Goal: Transaction & Acquisition: Purchase product/service

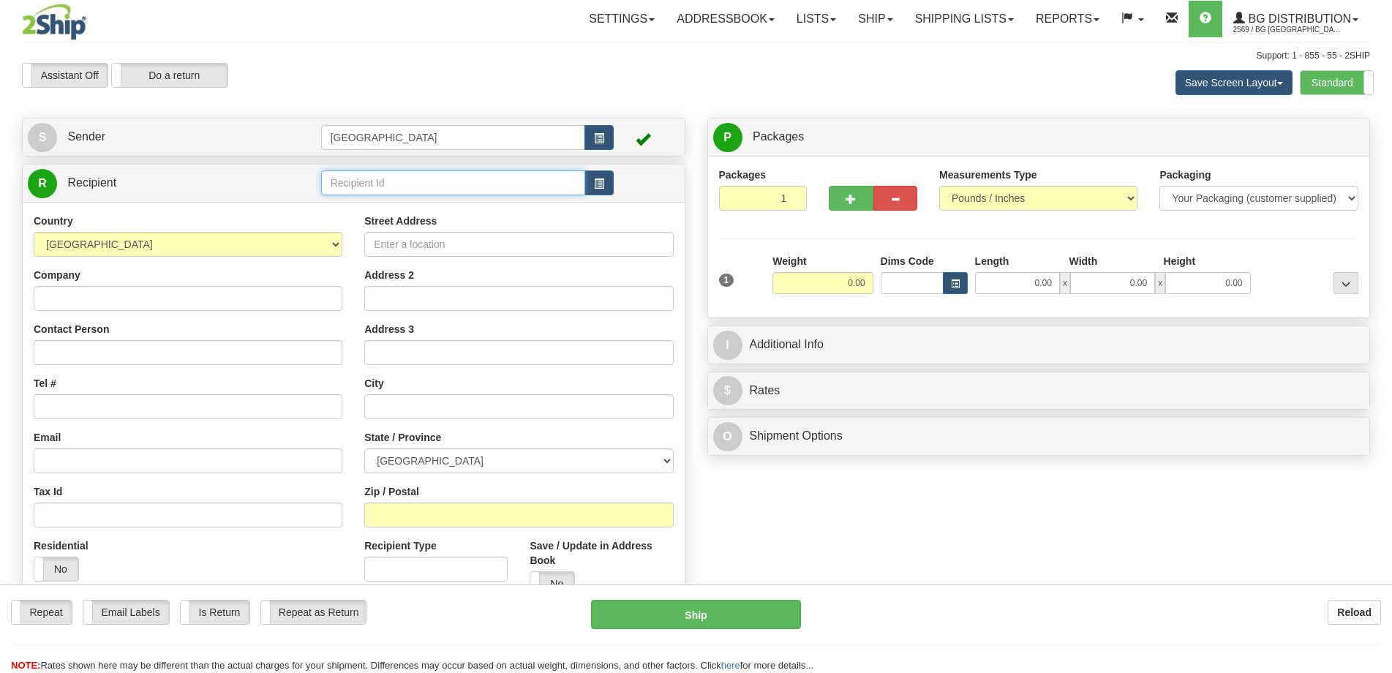
click at [455, 178] on input "text" at bounding box center [453, 182] width 265 height 25
click at [468, 192] on input "1010" at bounding box center [453, 182] width 265 height 25
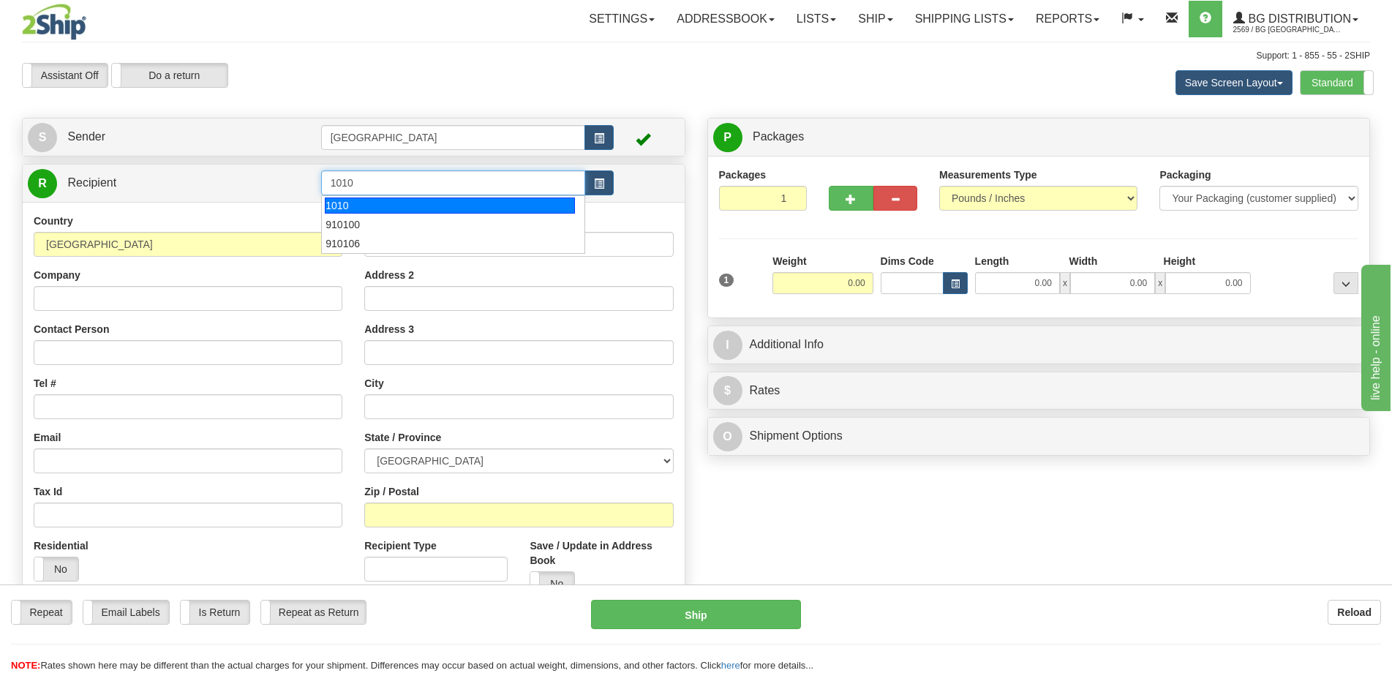
click at [466, 205] on div "1010" at bounding box center [450, 205] width 250 height 16
type input "1010"
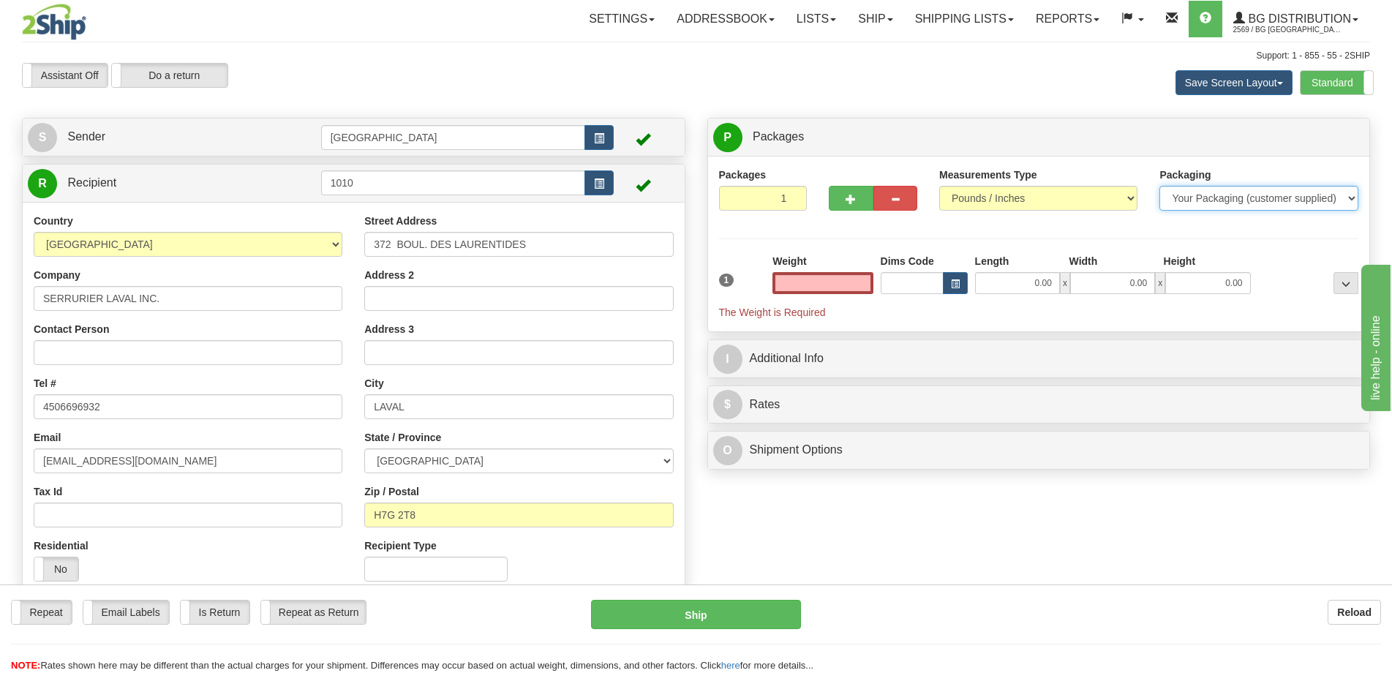
type input "0.00"
click at [1278, 209] on select "Your Packaging (customer supplied) Envelope (carrier supplied) Pack (carrier su…" at bounding box center [1258, 198] width 198 height 25
select select "2"
click at [1159, 186] on select "Your Packaging (customer supplied) Envelope (carrier supplied) Pack (carrier su…" at bounding box center [1258, 198] width 198 height 25
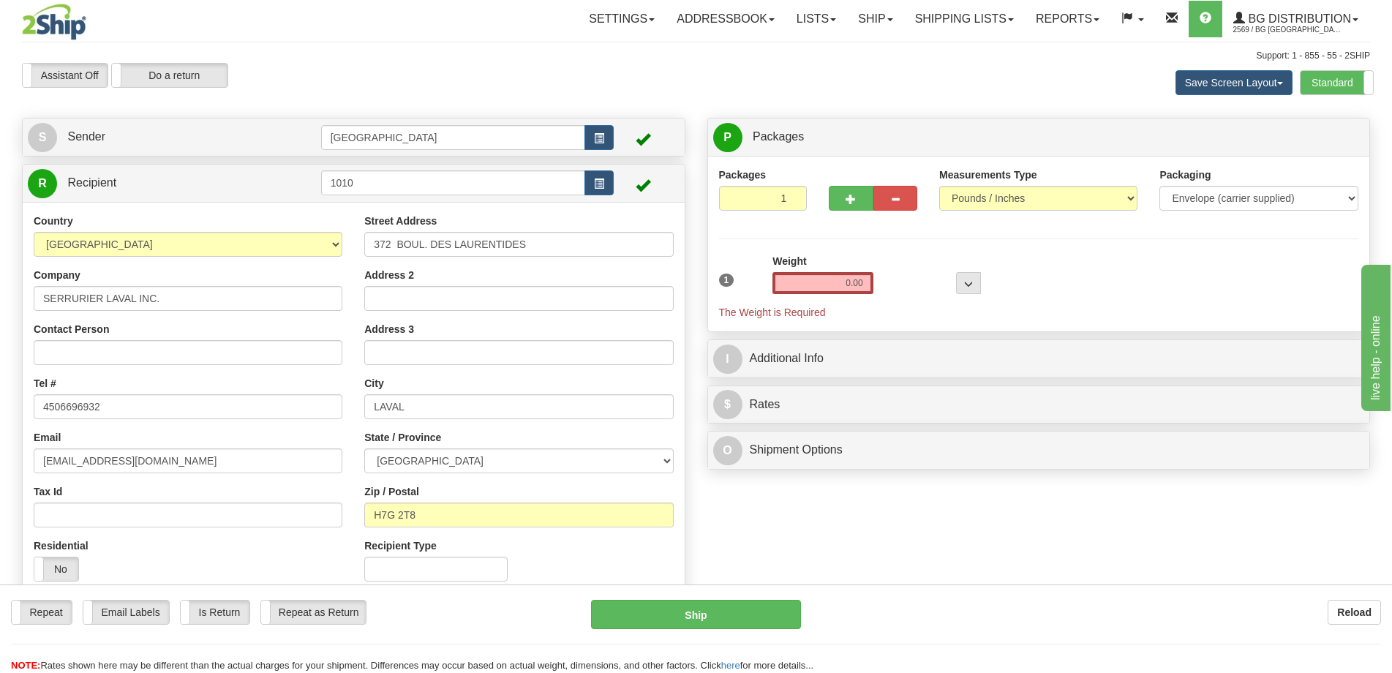
click at [1251, 239] on div "Packages 1 1 Measurements Type" at bounding box center [1039, 243] width 640 height 153
click at [870, 277] on input "0.00" at bounding box center [822, 283] width 100 height 22
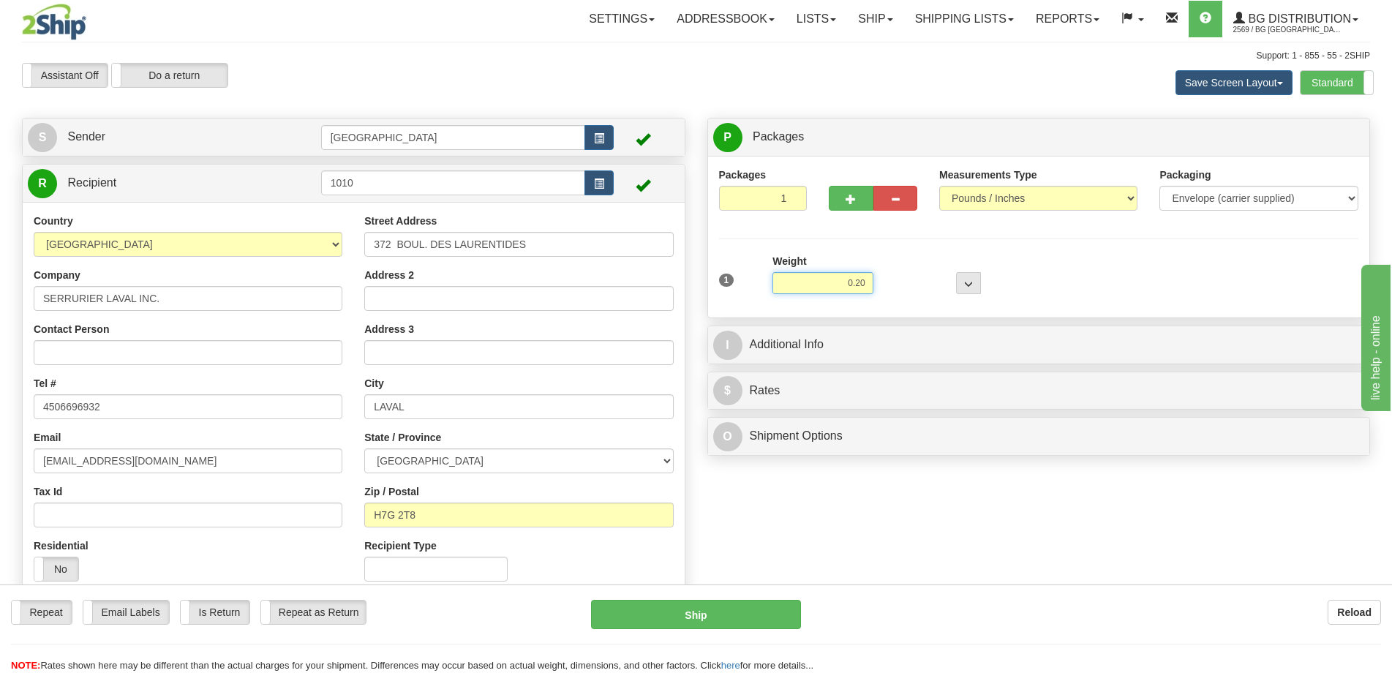
type input "0.20"
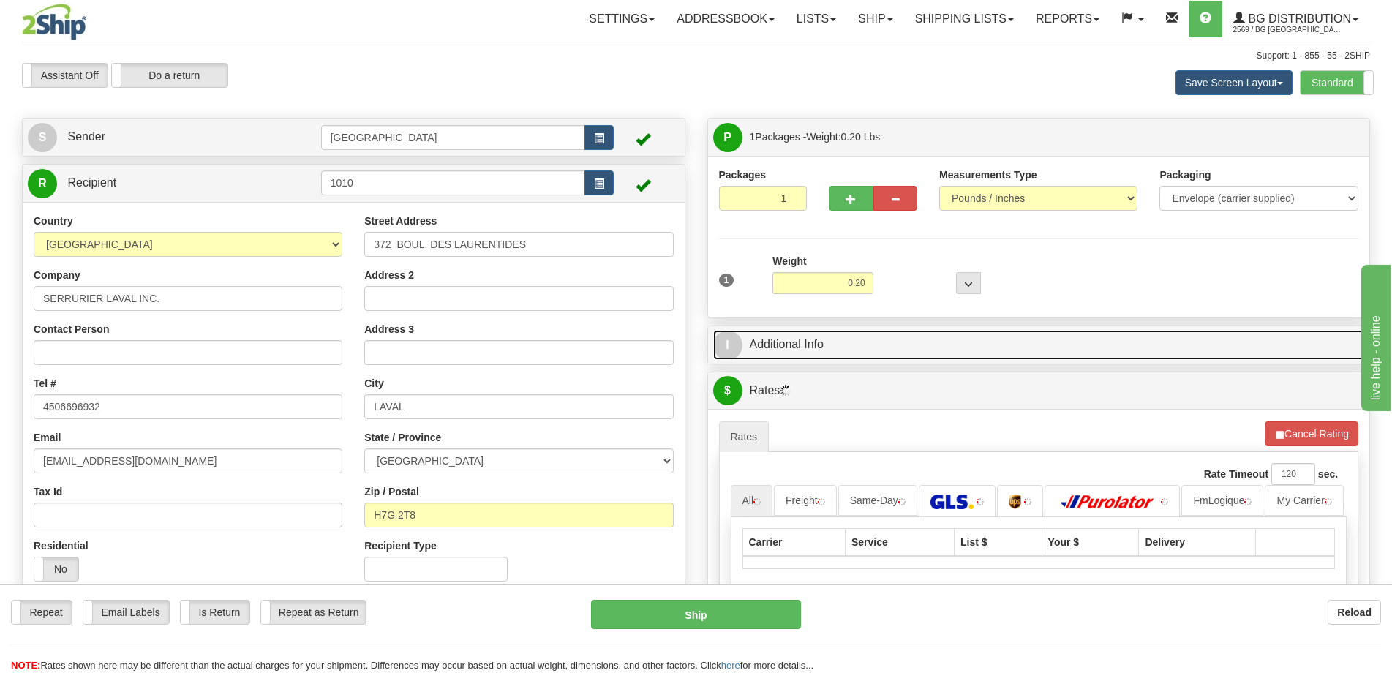
click at [923, 331] on link "I Additional Info" at bounding box center [1039, 345] width 652 height 30
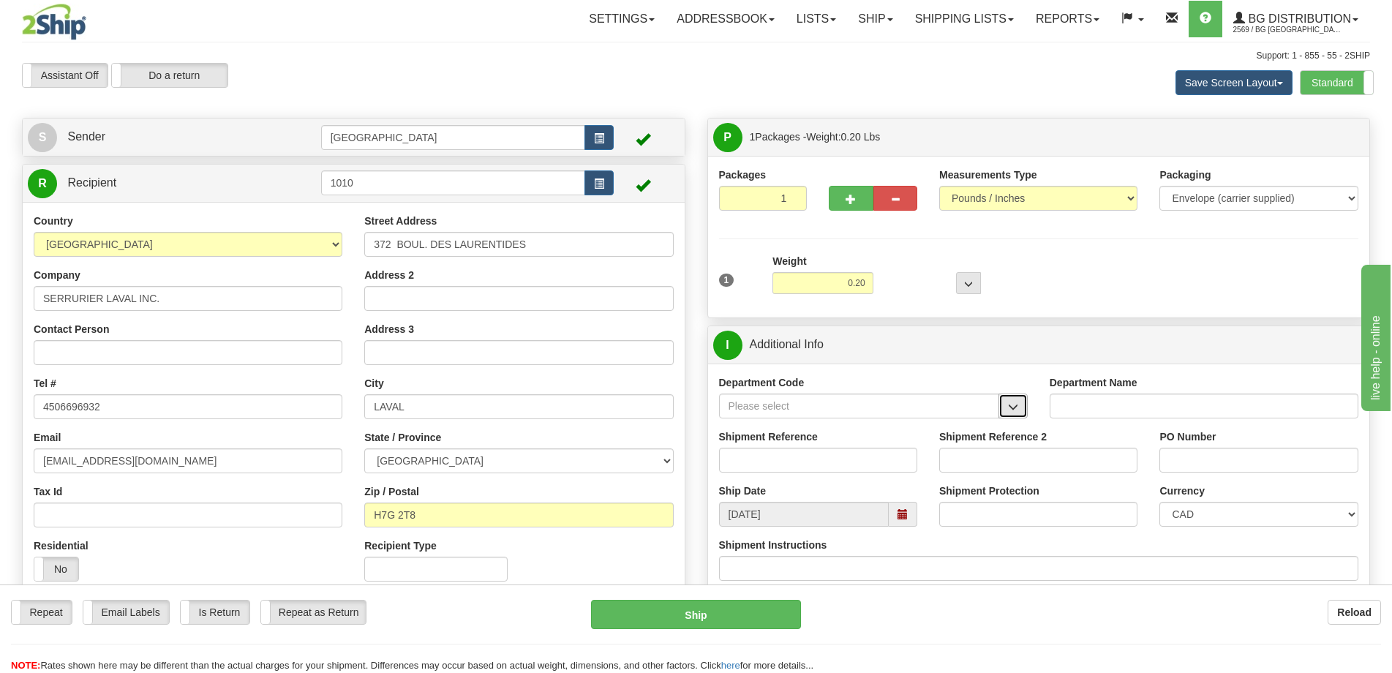
click at [1014, 408] on span "button" at bounding box center [1013, 407] width 10 height 10
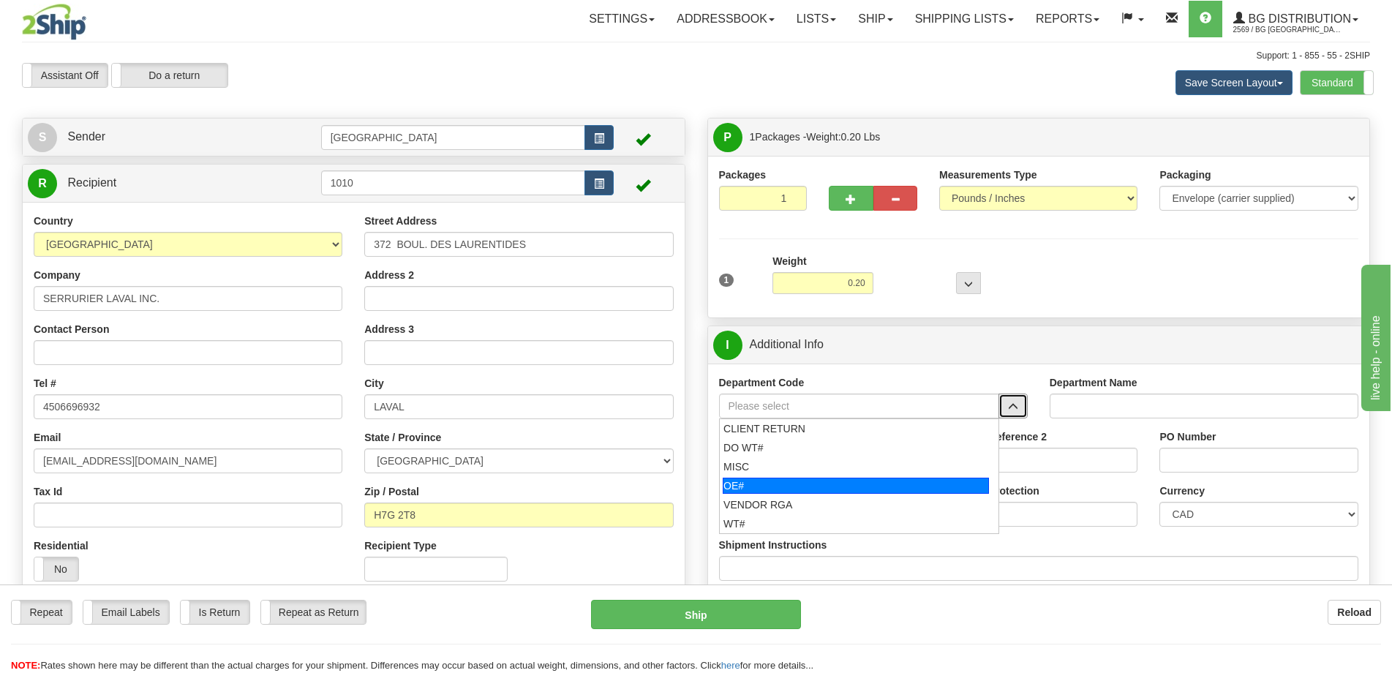
click at [830, 486] on div "OE#" at bounding box center [856, 486] width 266 height 16
type input "OE#"
type input "ORDERS"
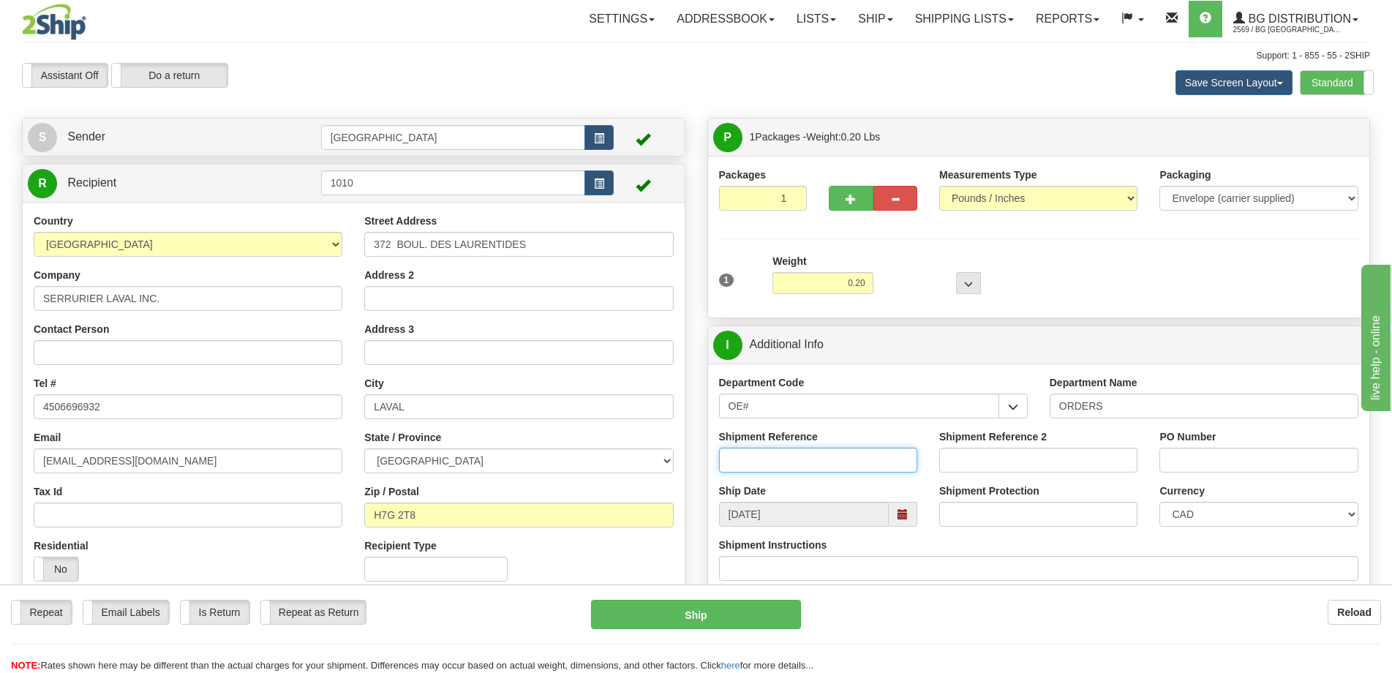
click at [836, 463] on input "Shipment Reference" at bounding box center [818, 460] width 198 height 25
type input "50321321-02"
click at [1188, 462] on input "PO Number" at bounding box center [1258, 460] width 198 height 25
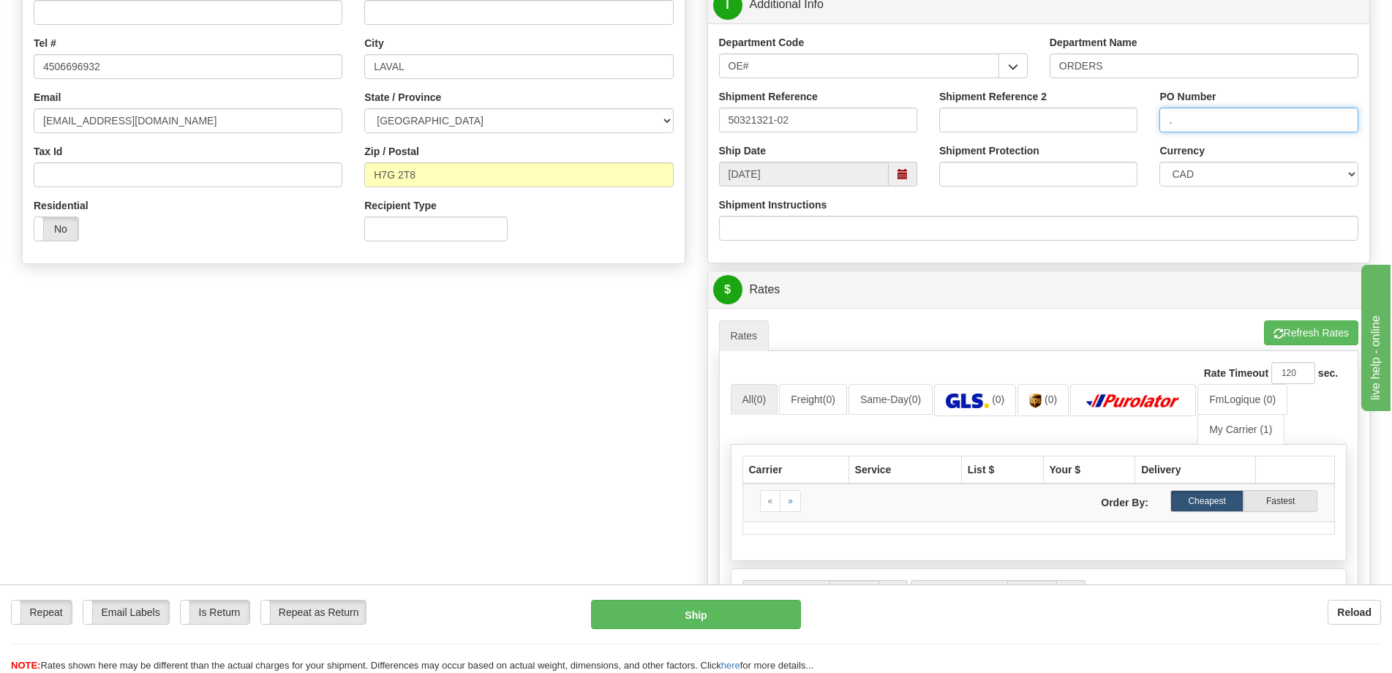
scroll to position [366, 0]
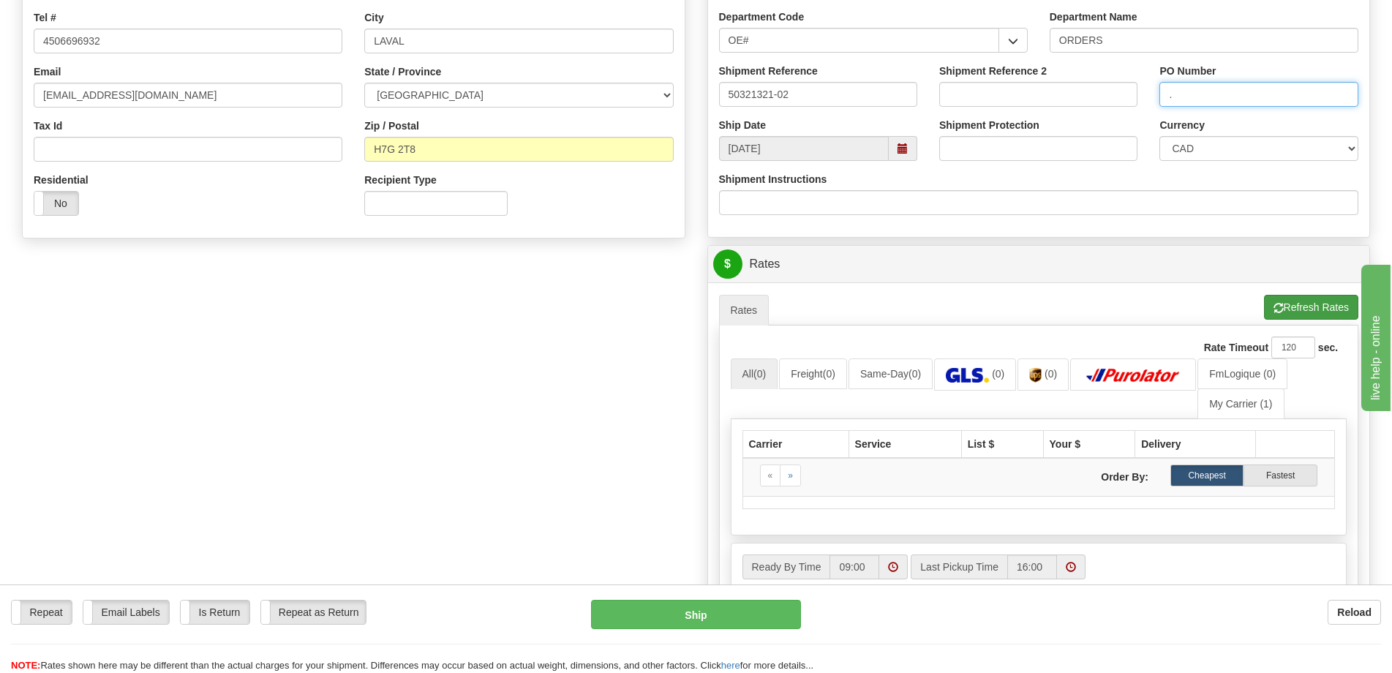
type input "."
click at [1281, 295] on button "Refresh Rates" at bounding box center [1311, 307] width 94 height 25
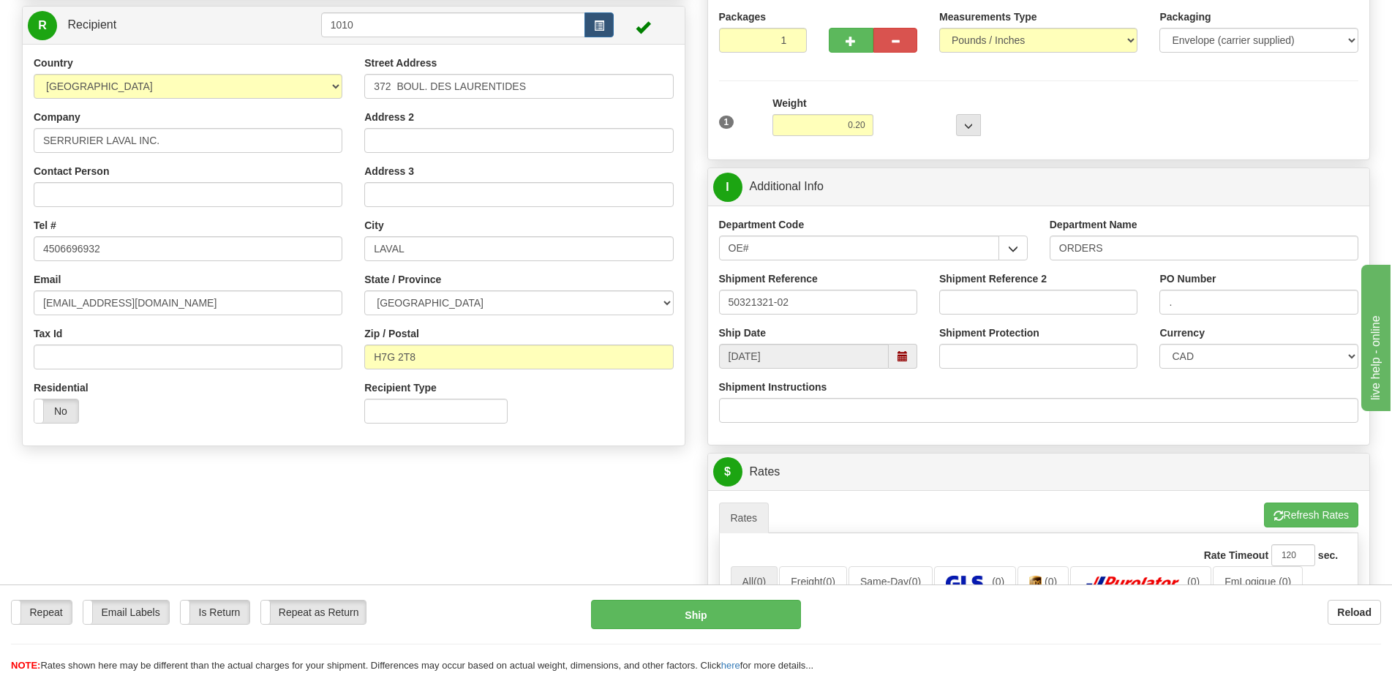
scroll to position [73, 0]
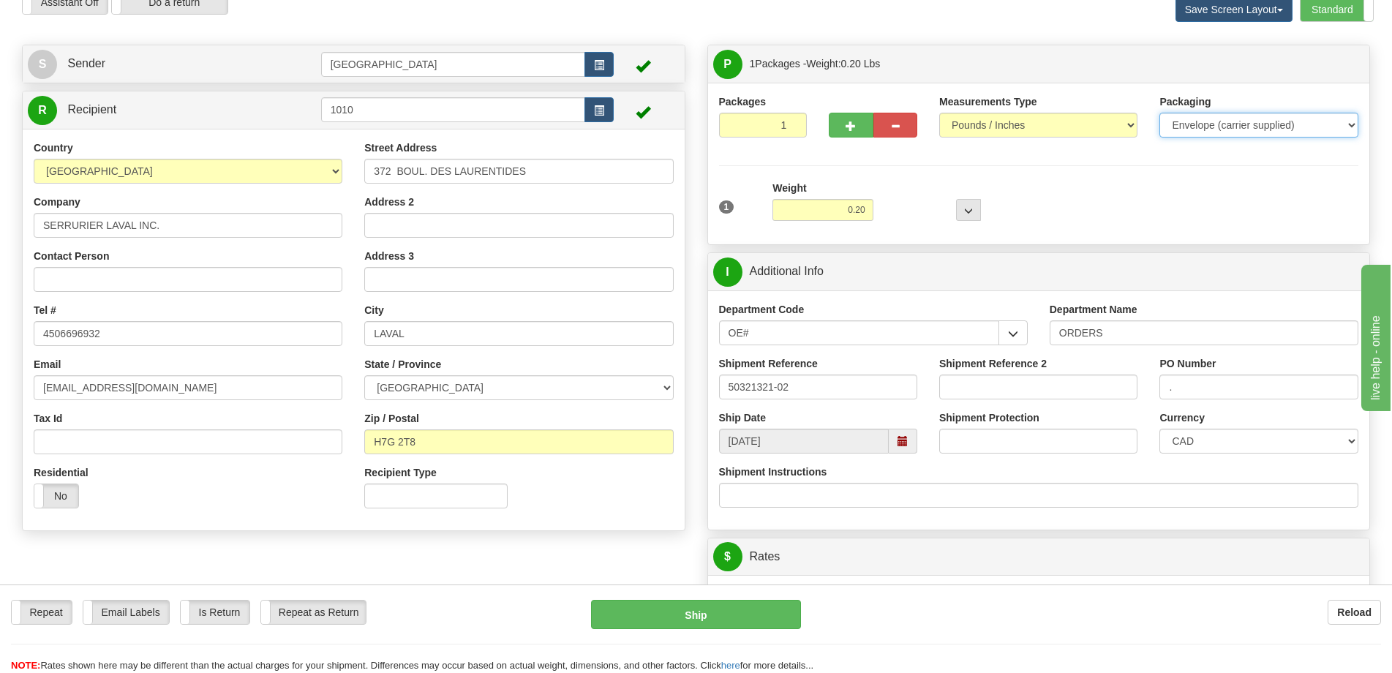
click at [1291, 124] on select "Your Packaging (customer supplied) Envelope (carrier supplied) Pack (carrier su…" at bounding box center [1258, 125] width 198 height 25
click at [1159, 113] on select "Your Packaging (customer supplied) Envelope (carrier supplied) Pack (carrier su…" at bounding box center [1258, 125] width 198 height 25
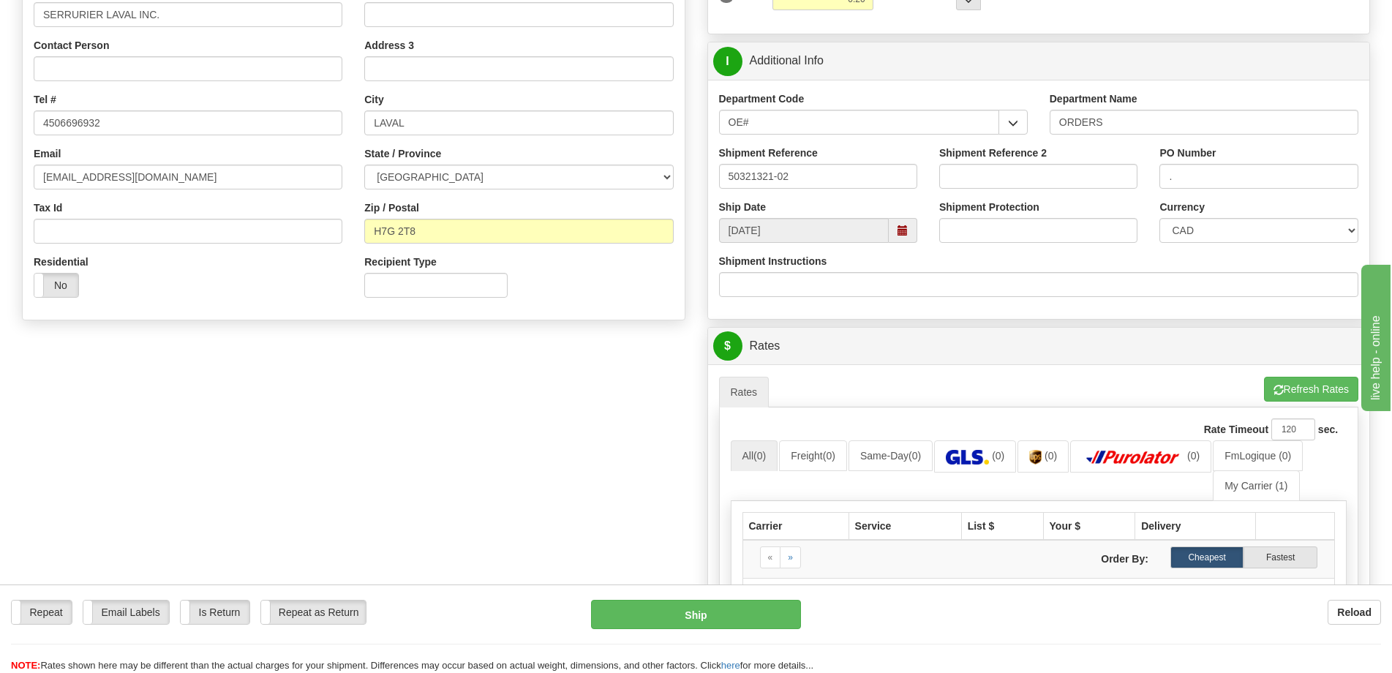
scroll to position [293, 0]
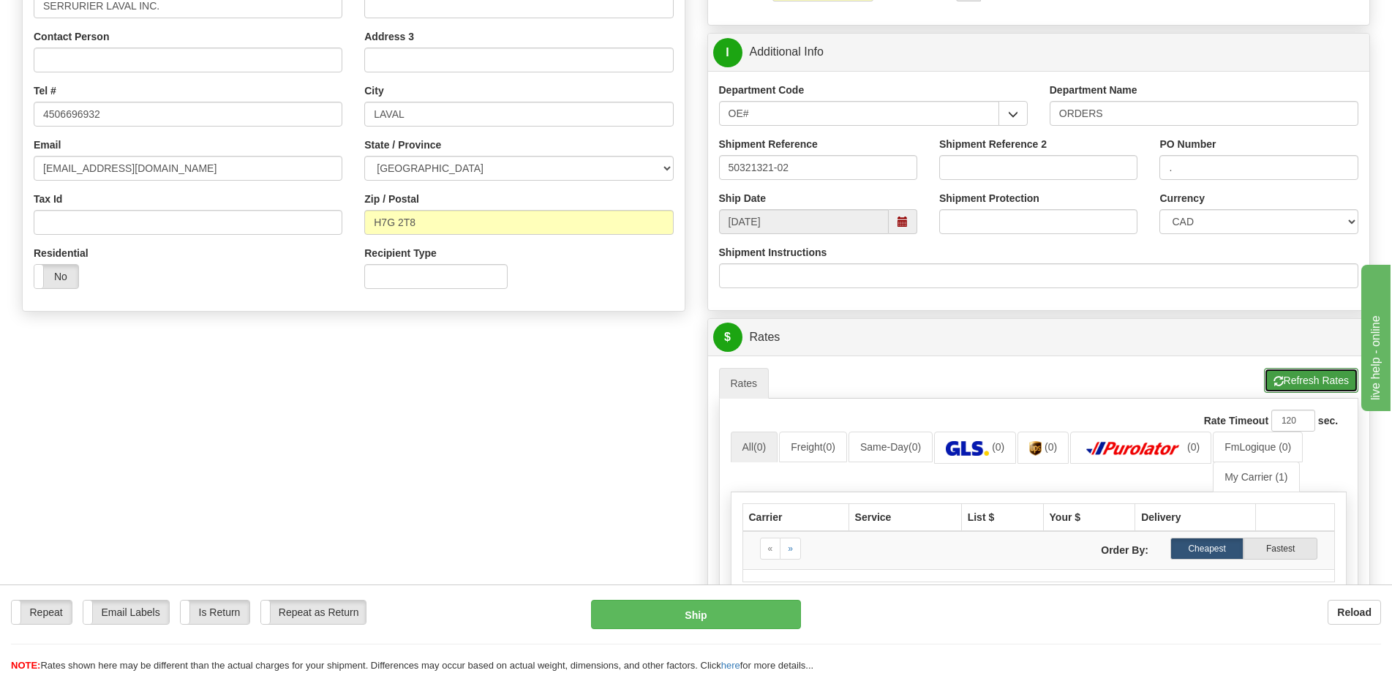
click at [1306, 381] on button "Refresh Rates" at bounding box center [1311, 380] width 94 height 25
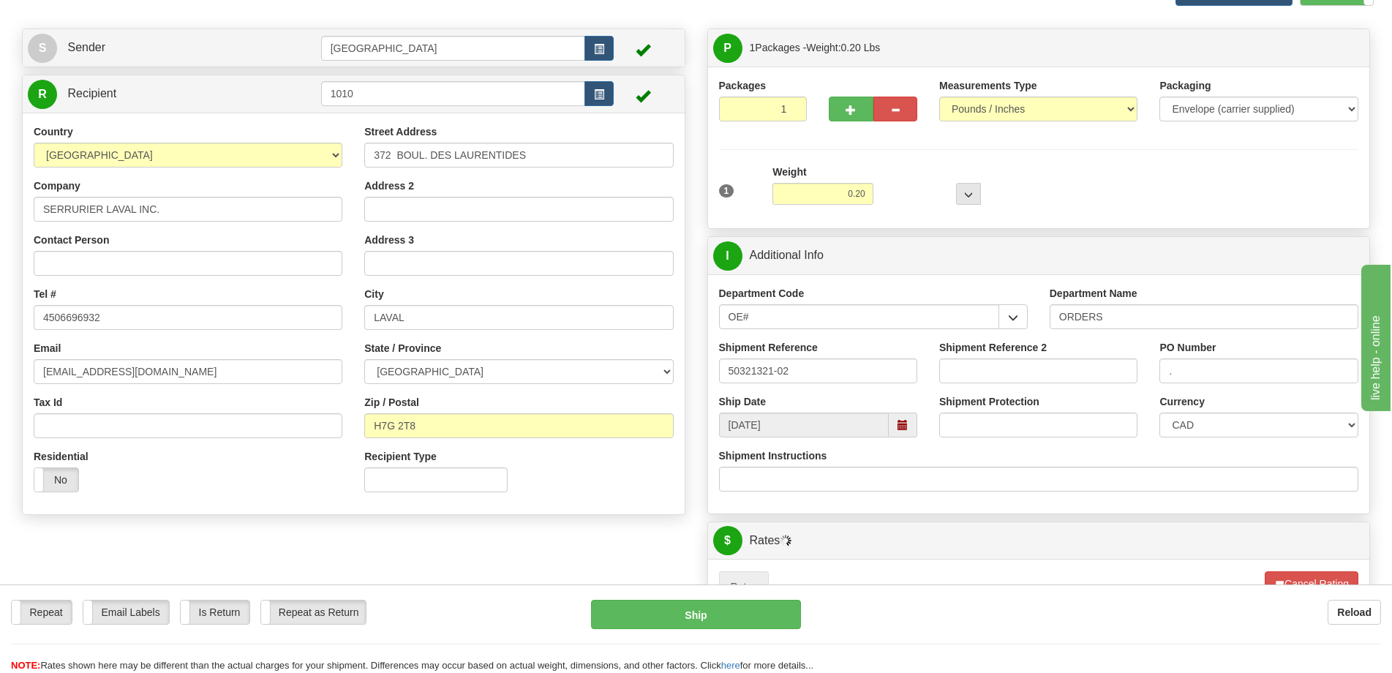
scroll to position [0, 0]
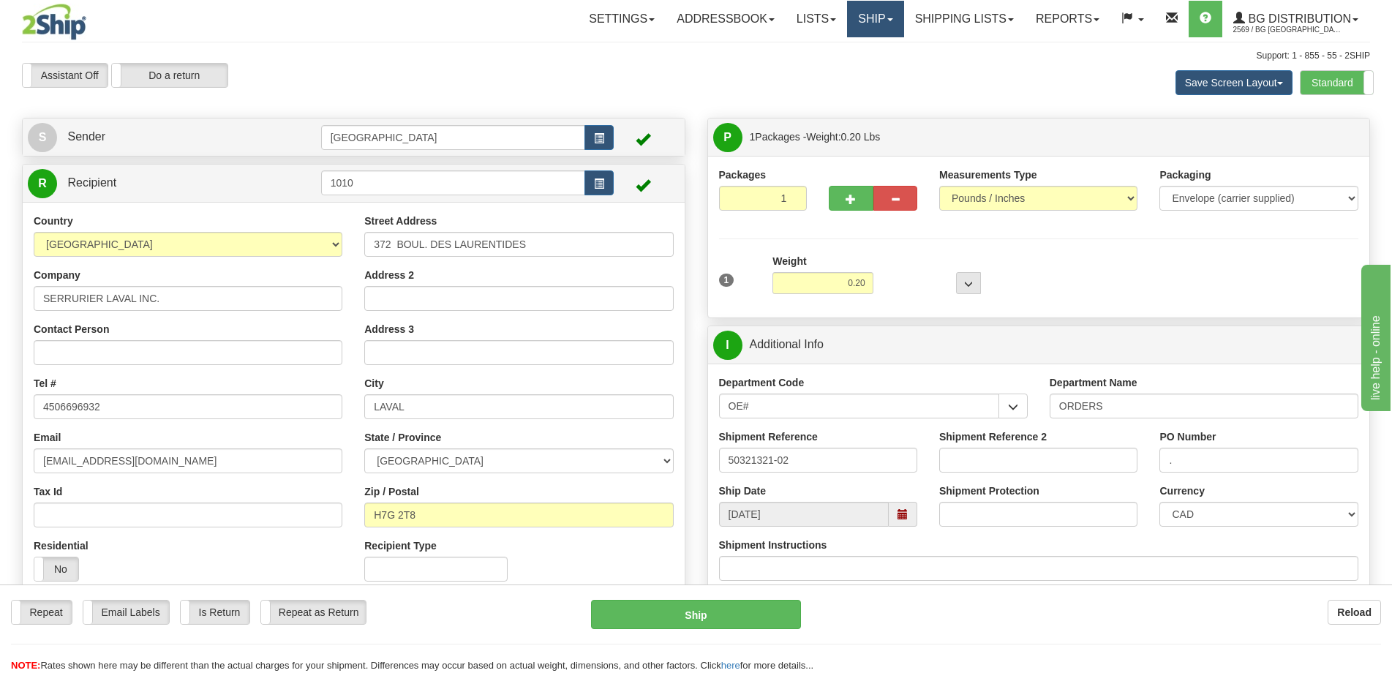
click at [864, 21] on link "Ship" at bounding box center [875, 19] width 56 height 37
click at [837, 53] on span "Ship Screen" at bounding box center [830, 51] width 56 height 12
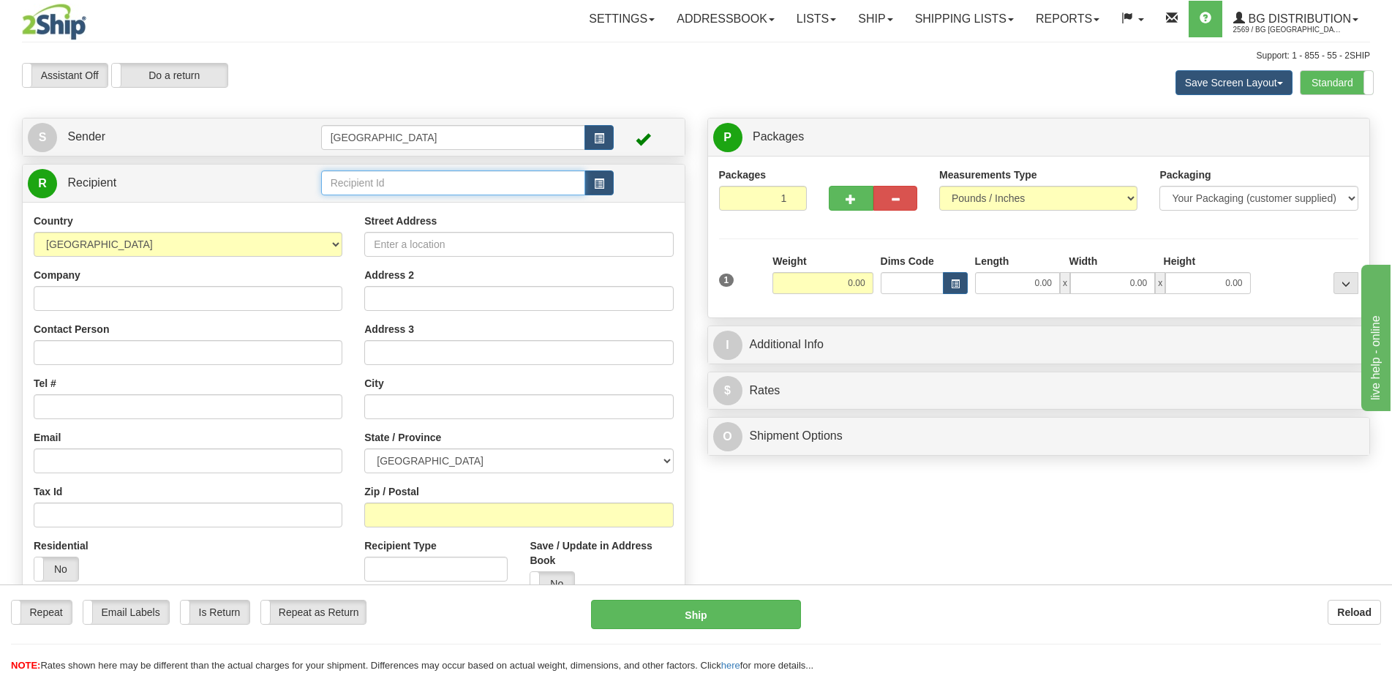
click at [456, 192] on input "text" at bounding box center [453, 182] width 265 height 25
click at [449, 212] on div "1010" at bounding box center [450, 205] width 250 height 16
type input "1010"
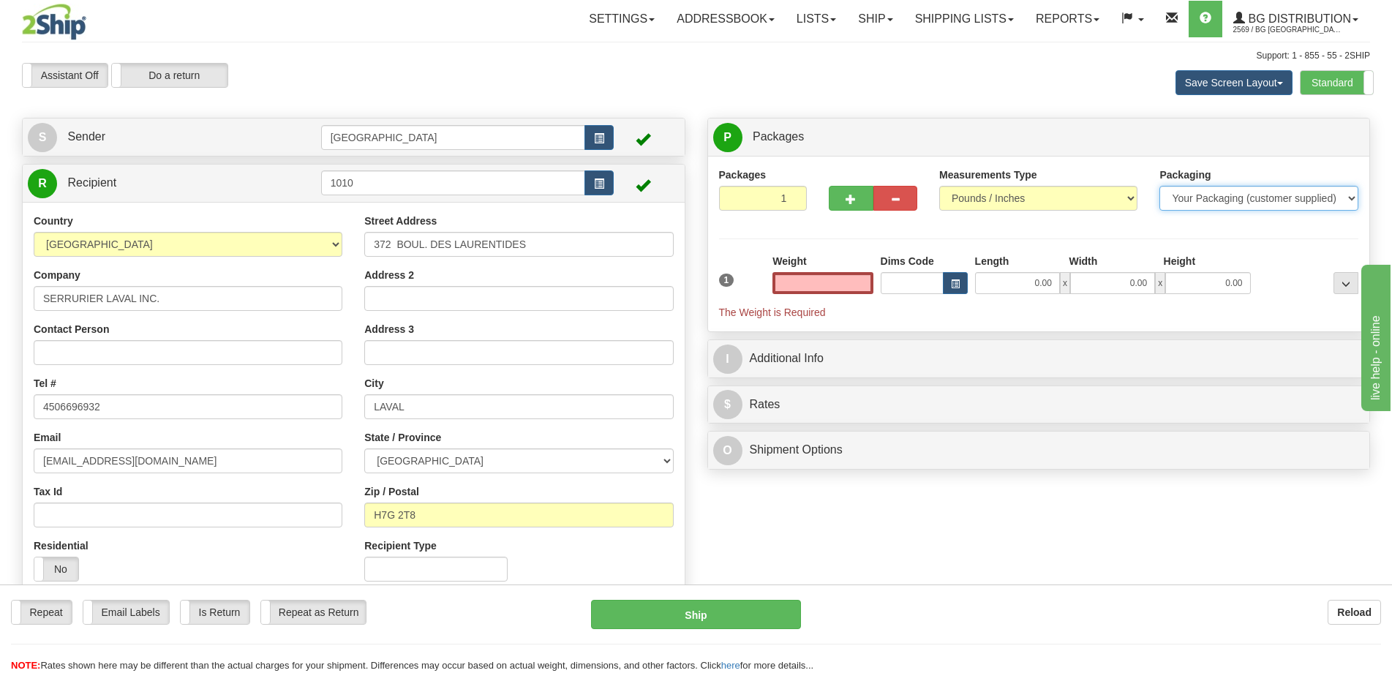
type input "0.00"
click at [1218, 192] on select "Your Packaging (customer supplied) Envelope (carrier supplied) Pack (carrier su…" at bounding box center [1258, 198] width 198 height 25
select select "2"
click at [1159, 186] on select "Your Packaging (customer supplied) Envelope (carrier supplied) Pack (carrier su…" at bounding box center [1258, 198] width 198 height 25
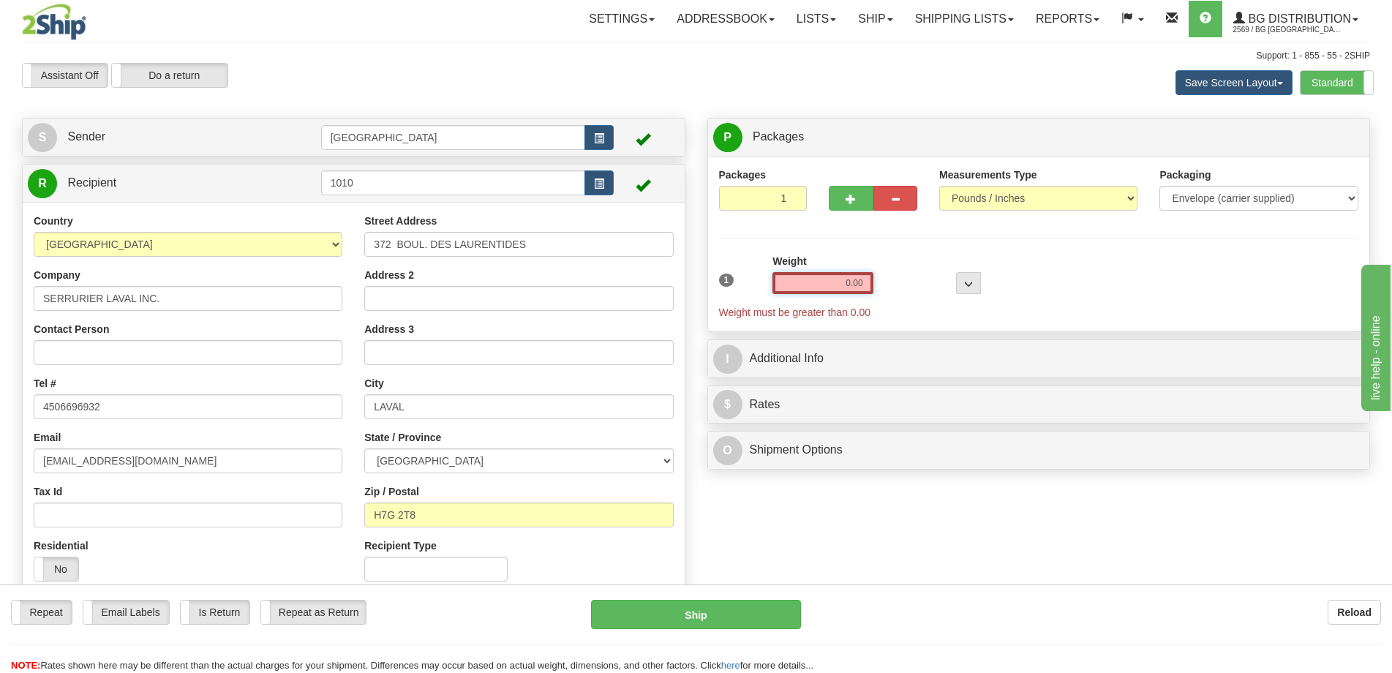
click at [849, 273] on input "0.00" at bounding box center [822, 283] width 100 height 22
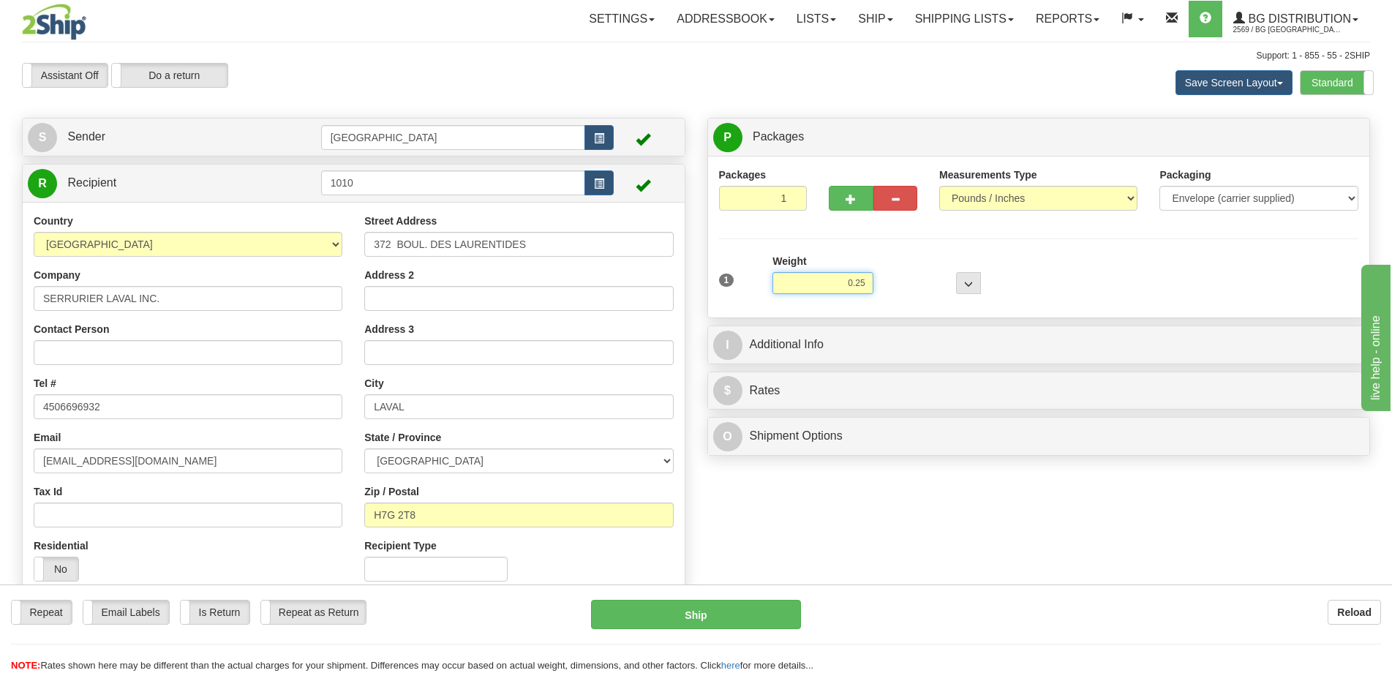
type input "0.25"
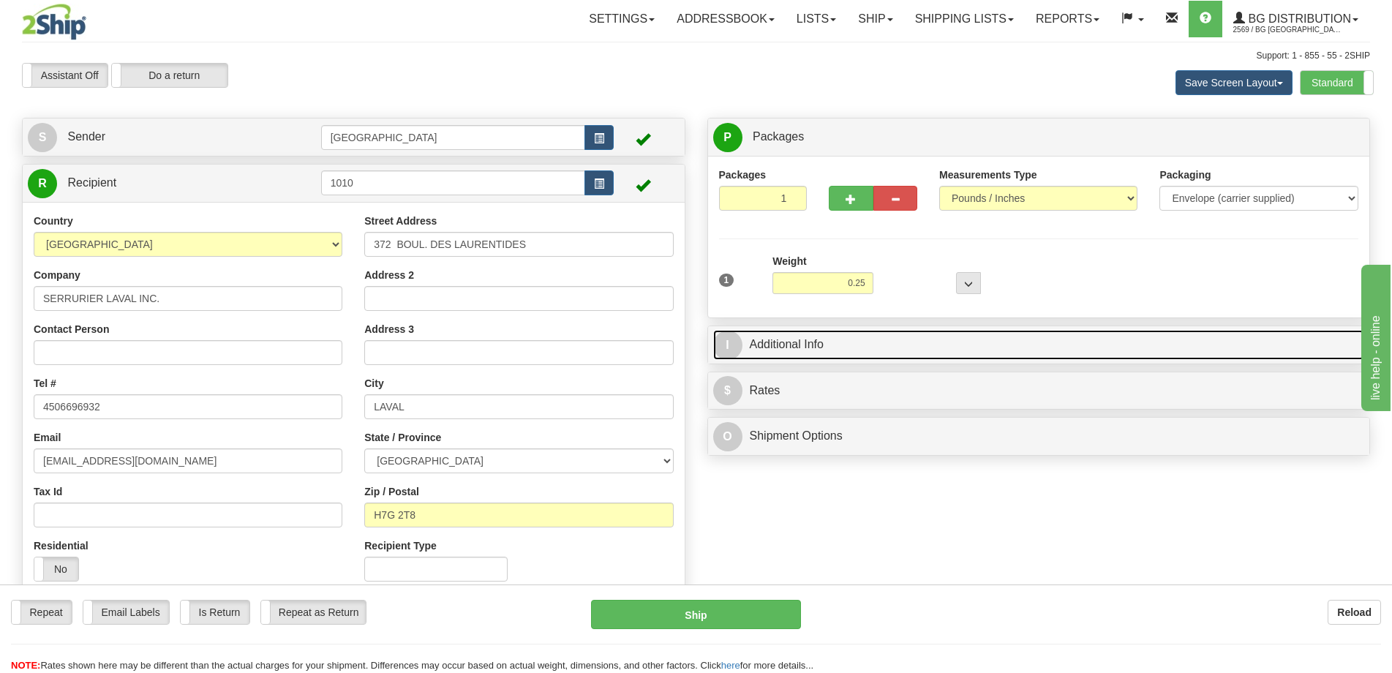
click at [878, 356] on link "I Additional Info" at bounding box center [1039, 345] width 652 height 30
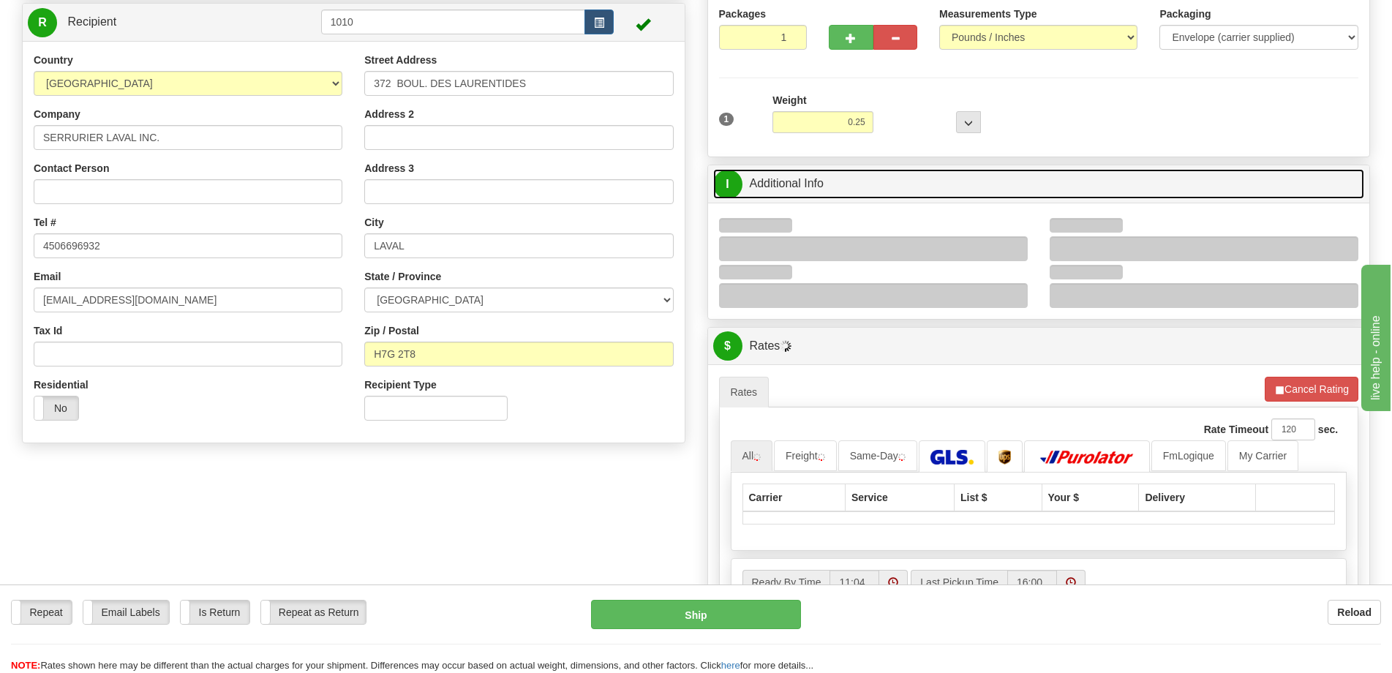
scroll to position [219, 0]
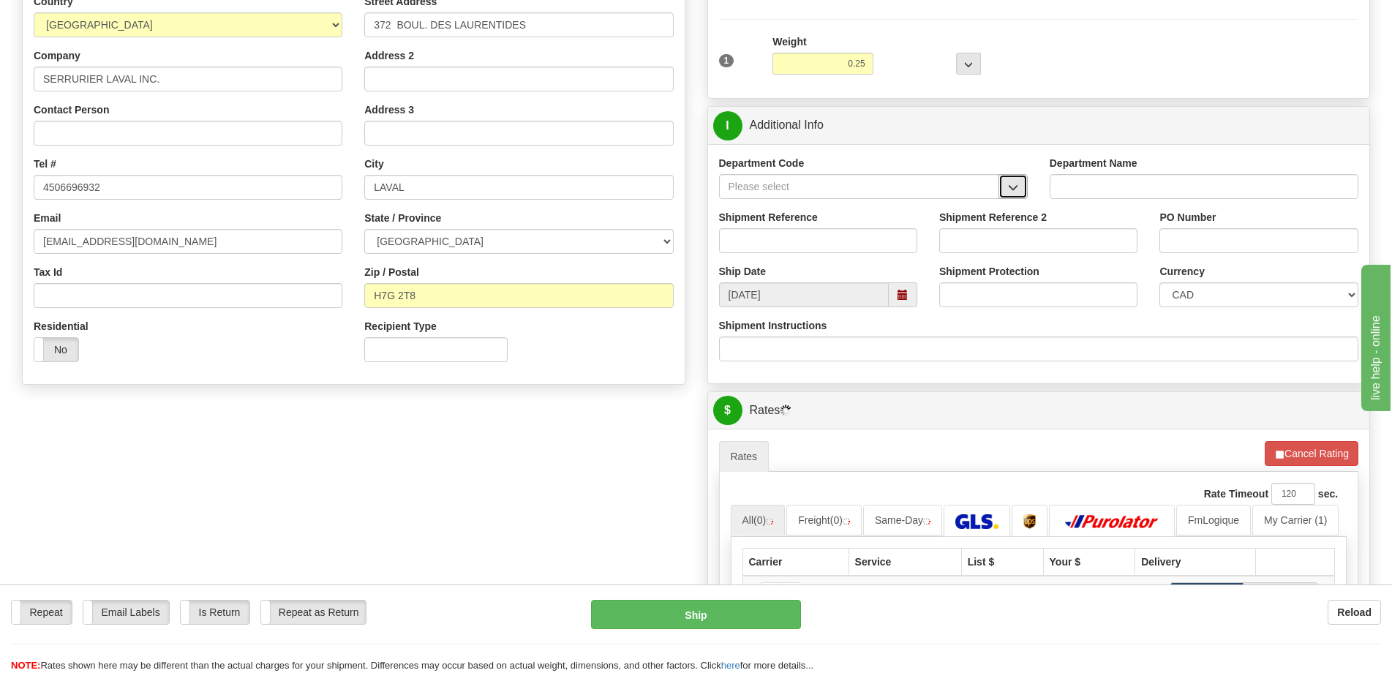
click at [1006, 186] on button "button" at bounding box center [1012, 186] width 29 height 25
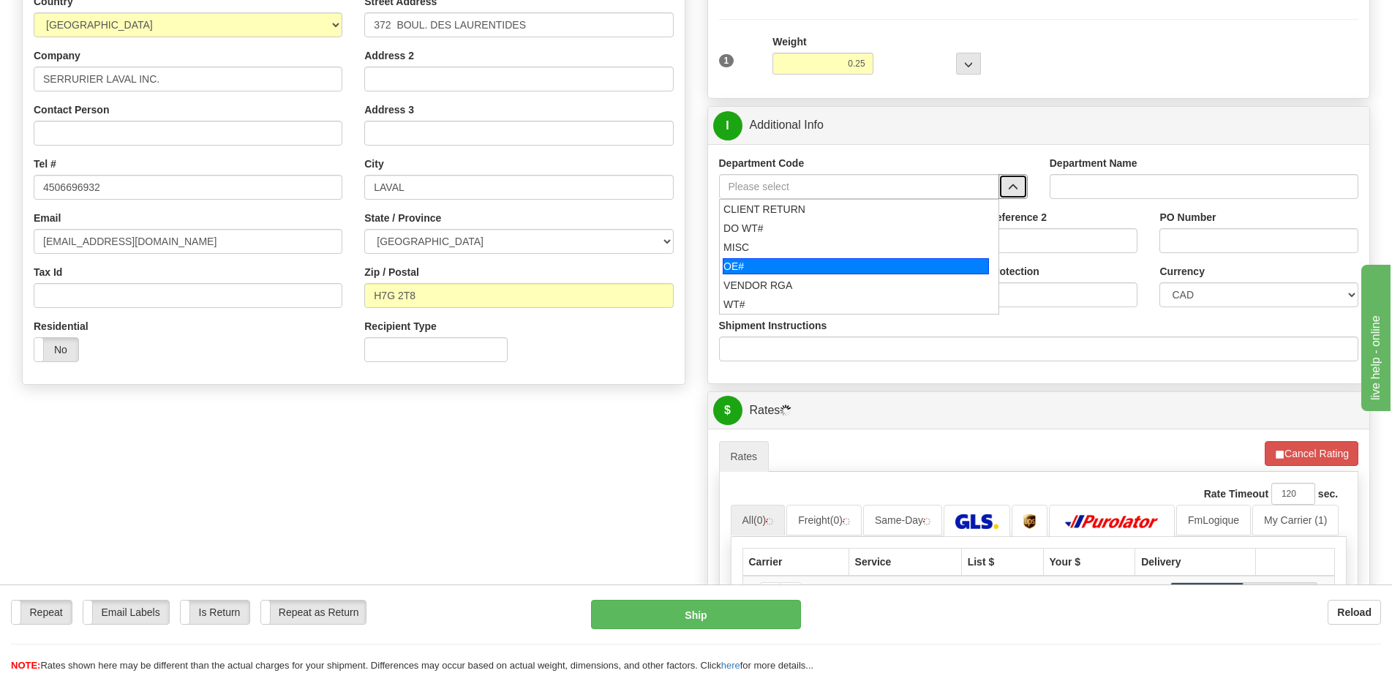
click at [807, 263] on div "OE#" at bounding box center [856, 266] width 266 height 16
type input "OE#"
type input "ORDERS"
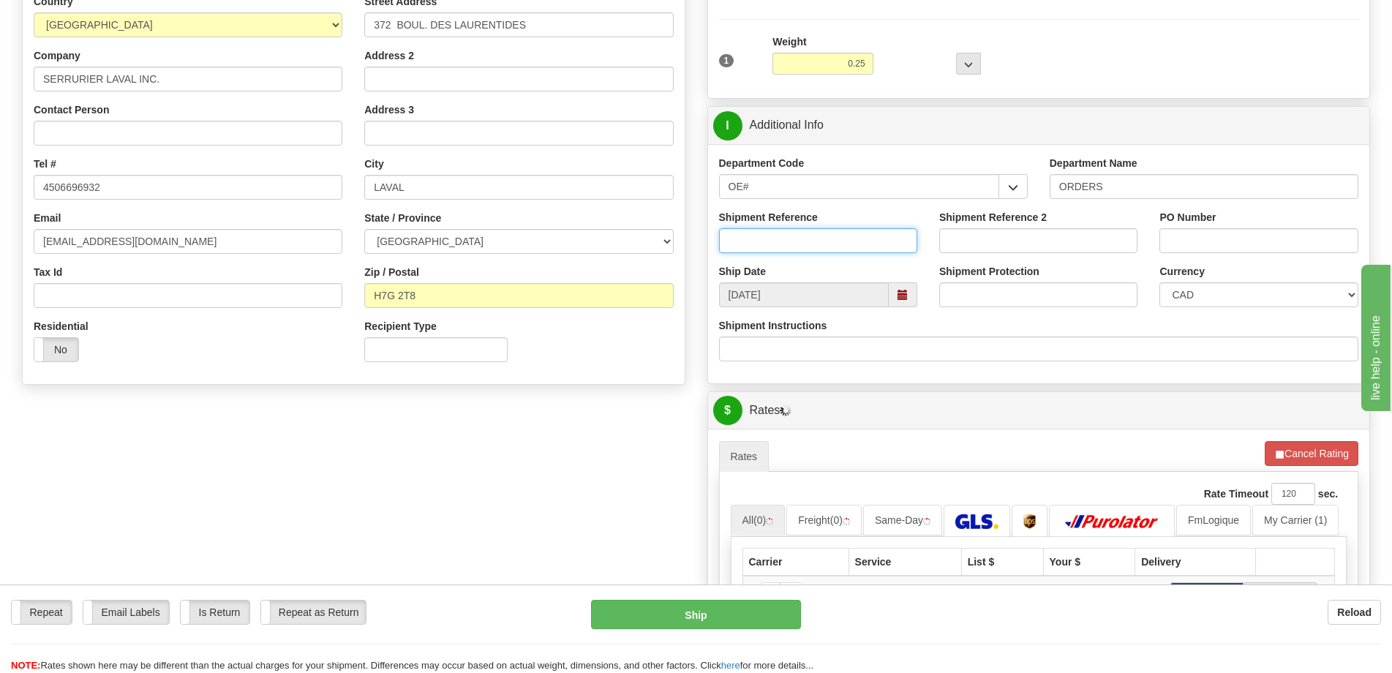
click at [822, 245] on input "Shipment Reference" at bounding box center [818, 240] width 198 height 25
type input "50321321-02"
click at [1226, 244] on input "PO Number" at bounding box center [1258, 240] width 198 height 25
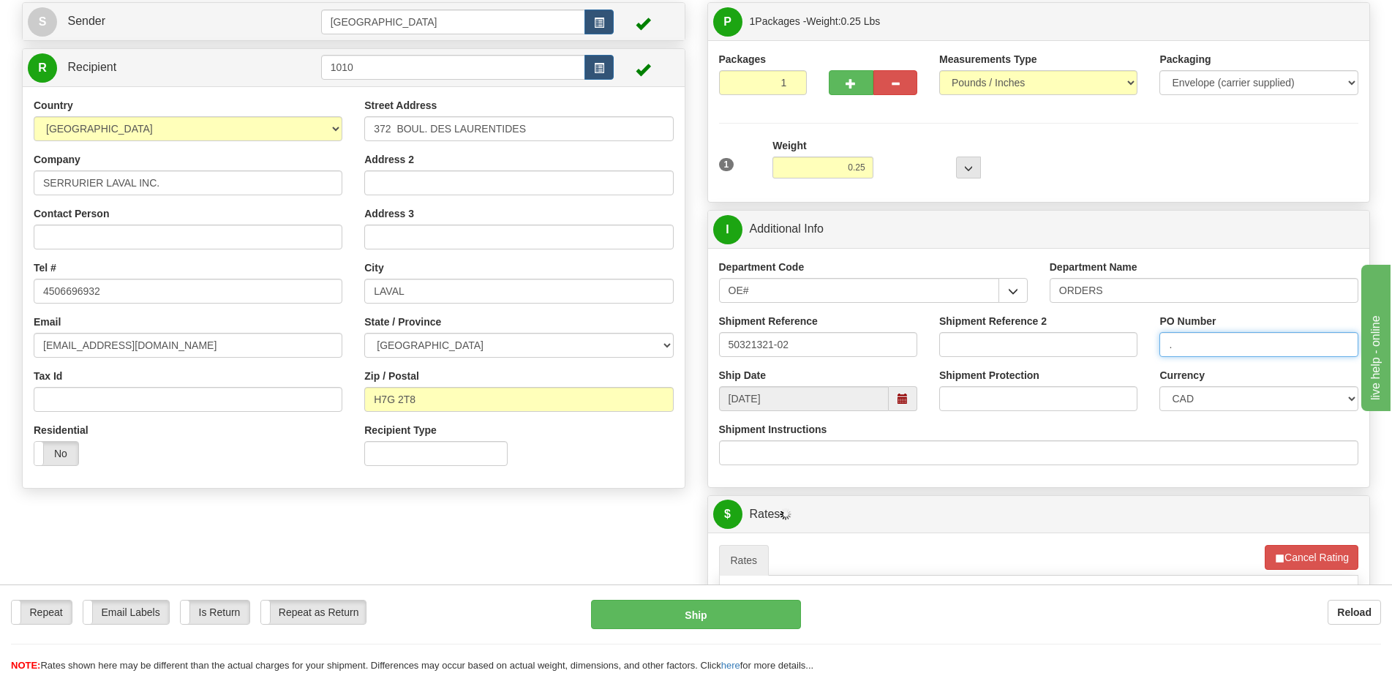
scroll to position [146, 0]
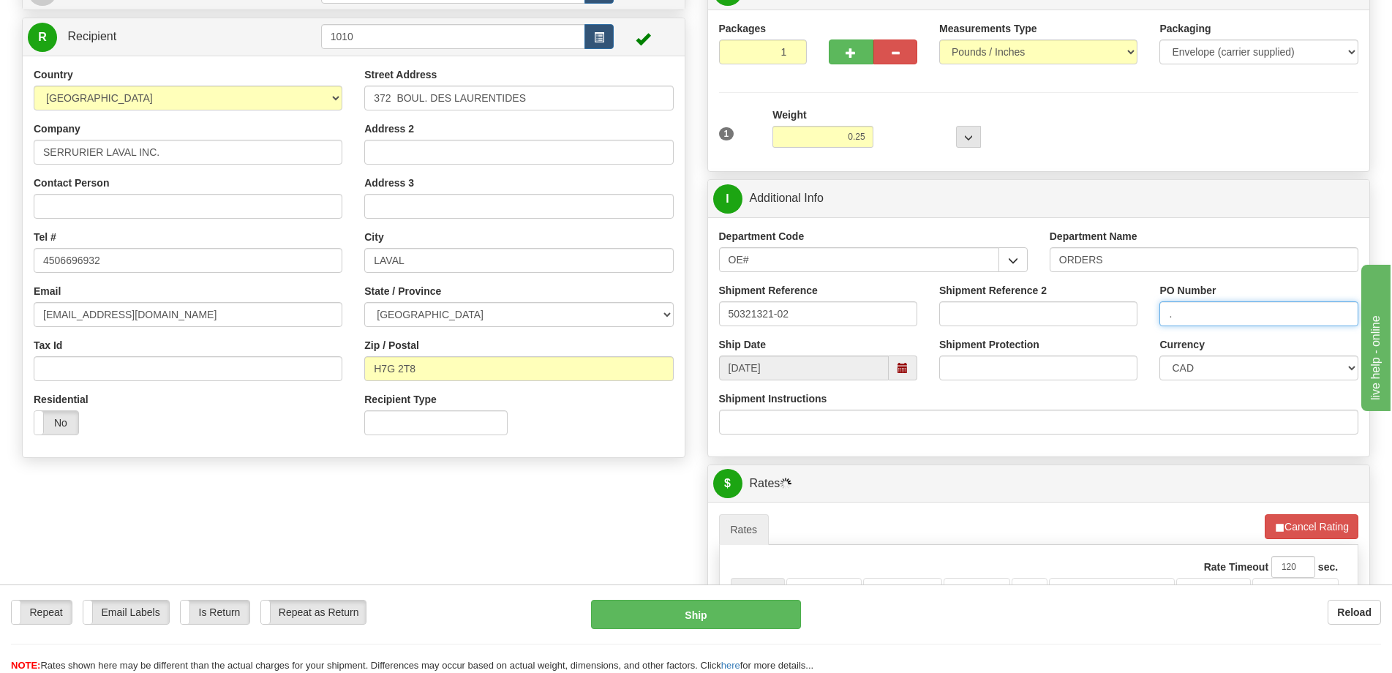
type input "."
drag, startPoint x: 372, startPoint y: 41, endPoint x: 268, endPoint y: 37, distance: 103.9
click at [268, 37] on tr "R Recipient 1010" at bounding box center [354, 37] width 652 height 30
click at [1317, 532] on button "Cancel Rating" at bounding box center [1311, 526] width 94 height 25
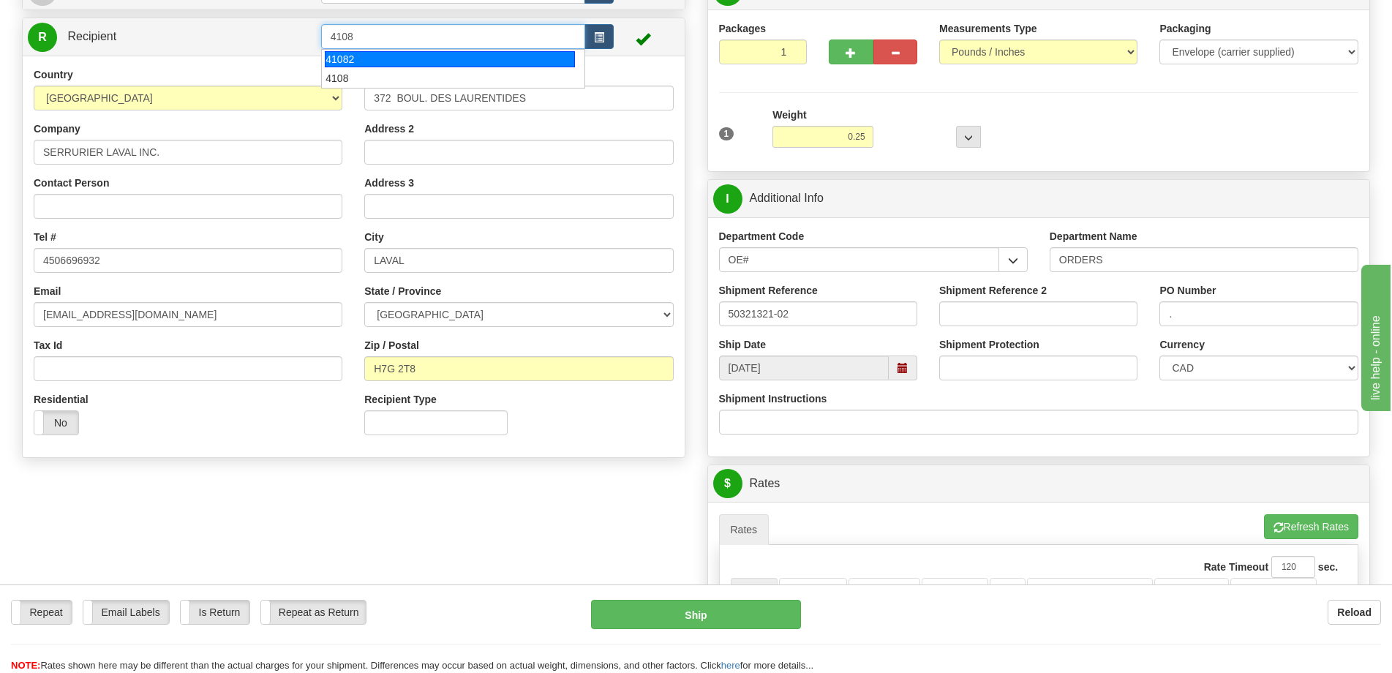
click at [363, 67] on div "41082" at bounding box center [450, 59] width 250 height 16
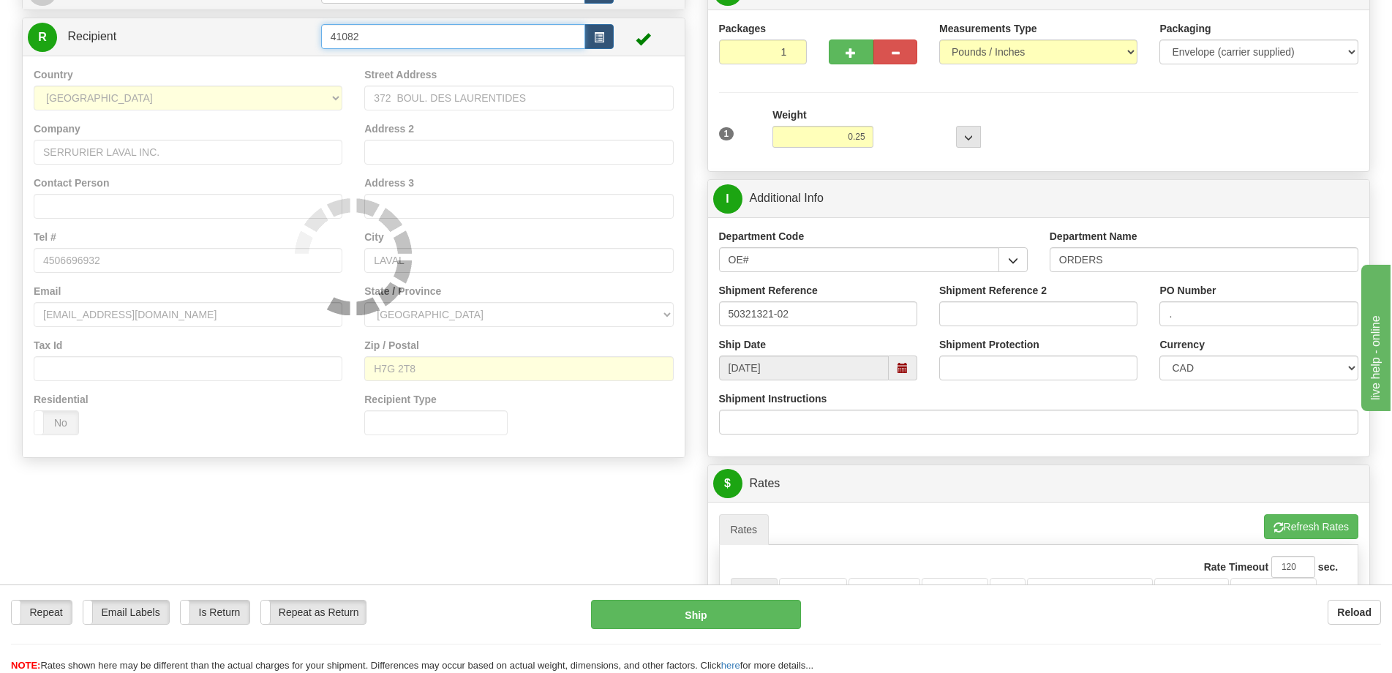
type input "41082"
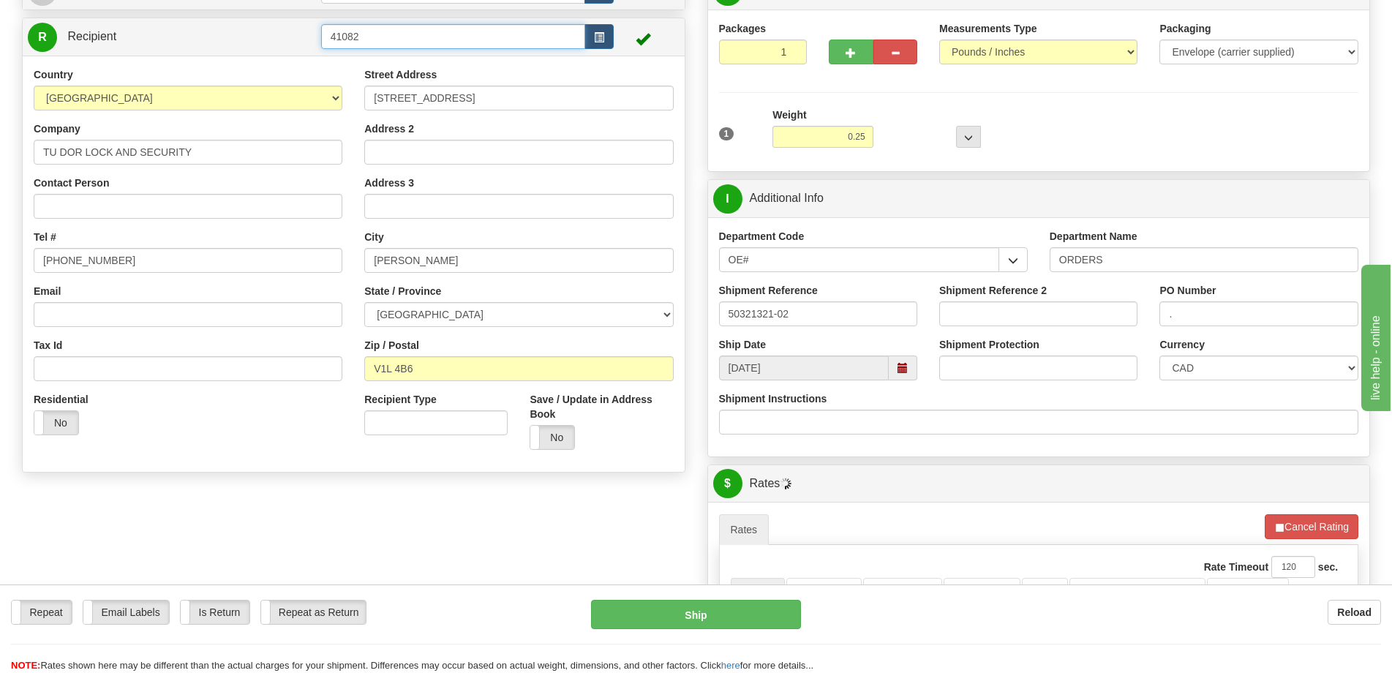
click at [364, 39] on input "41082" at bounding box center [453, 36] width 265 height 25
click at [1270, 520] on button "Cancel Rating" at bounding box center [1311, 526] width 94 height 25
click at [1298, 524] on button "Refresh Rates" at bounding box center [1311, 526] width 94 height 25
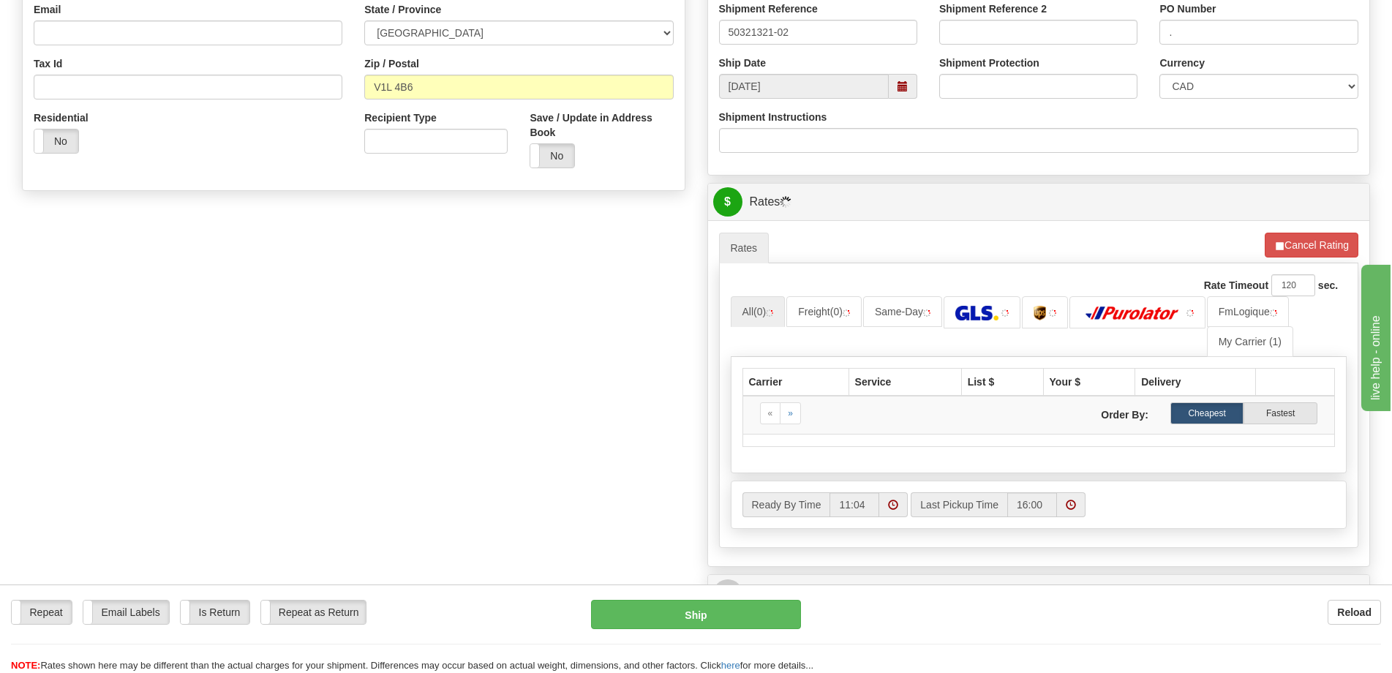
scroll to position [512, 0]
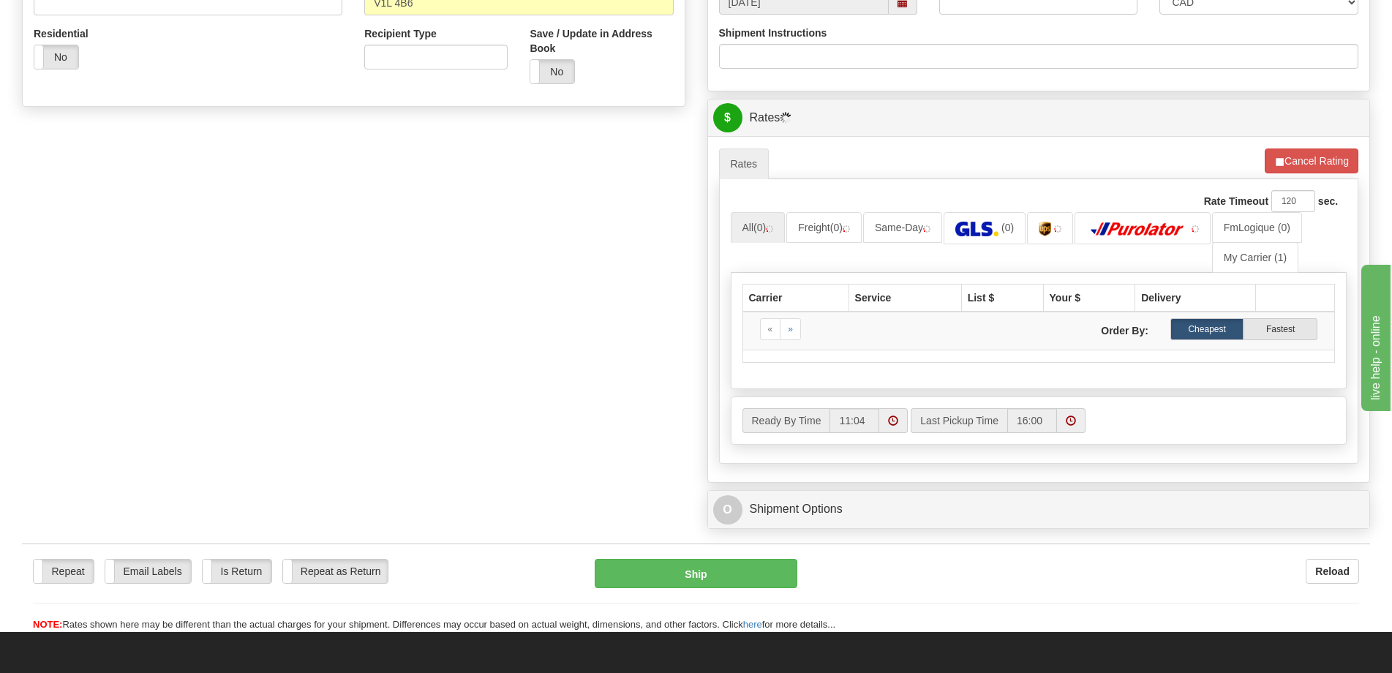
click at [542, 288] on div "Create a label for the return Create Pickup Without Label S" at bounding box center [696, 71] width 1370 height 930
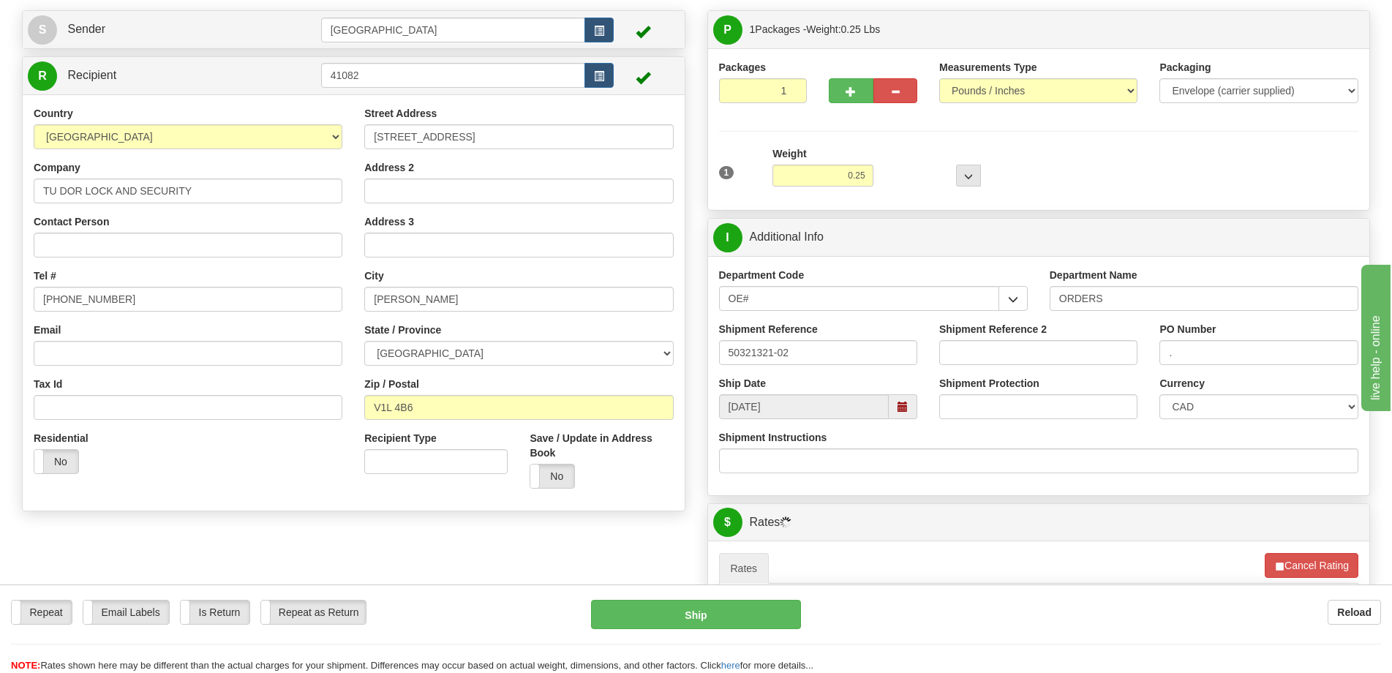
scroll to position [0, 0]
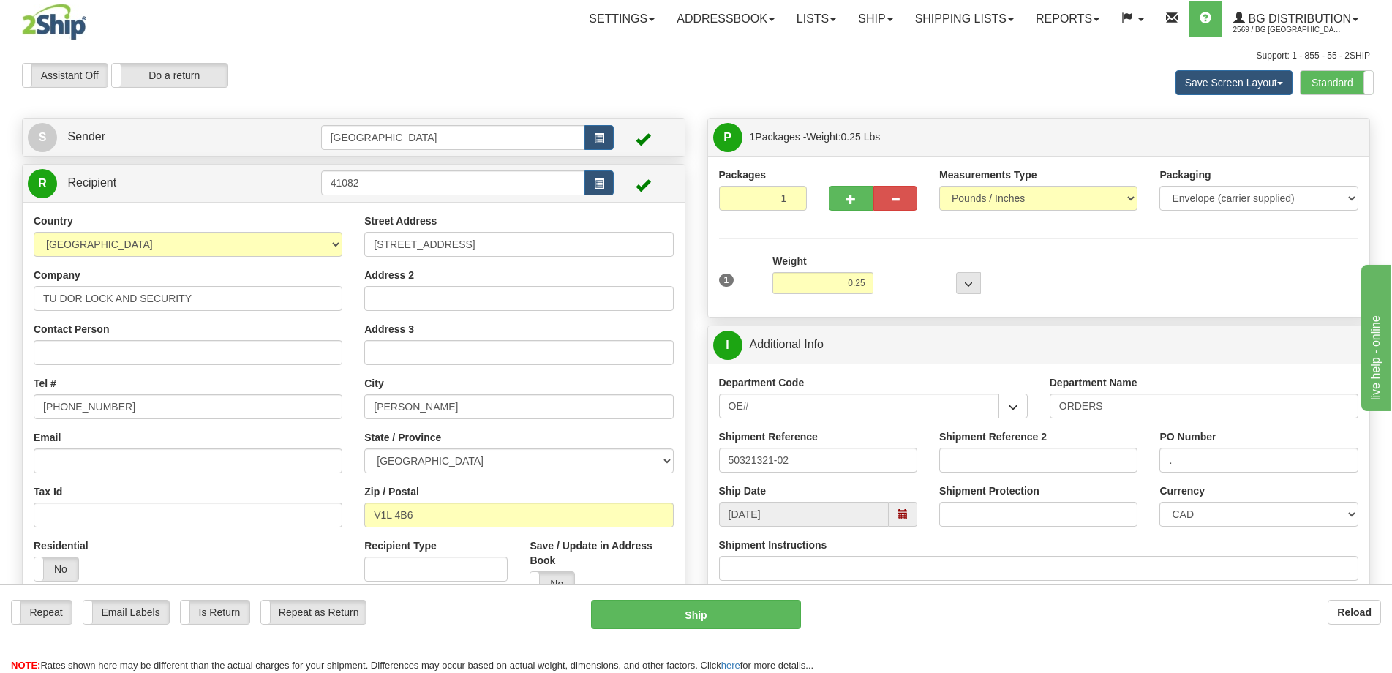
click at [575, 50] on div "Support: 1 - 855 - 55 - 2SHIP" at bounding box center [696, 56] width 1348 height 12
